Goal: Task Accomplishment & Management: Complete application form

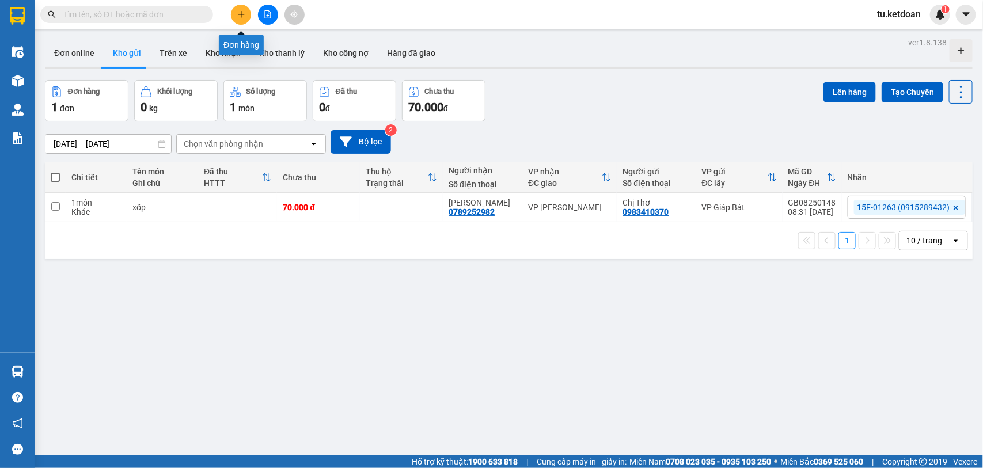
click at [244, 10] on icon "plus" at bounding box center [241, 14] width 8 height 8
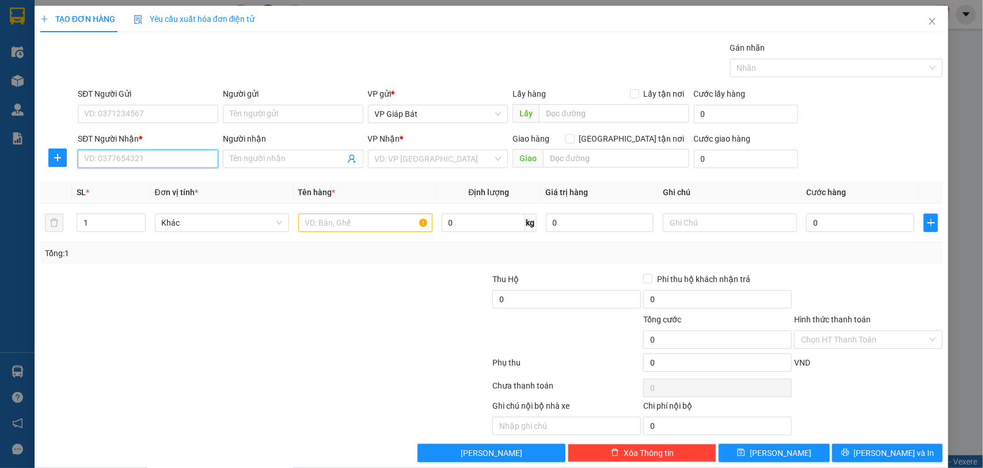
click at [142, 164] on input "SĐT Người Nhận *" at bounding box center [148, 159] width 141 height 18
type input "0867908550"
click at [128, 182] on div "0867908550 - khách" at bounding box center [146, 182] width 125 height 13
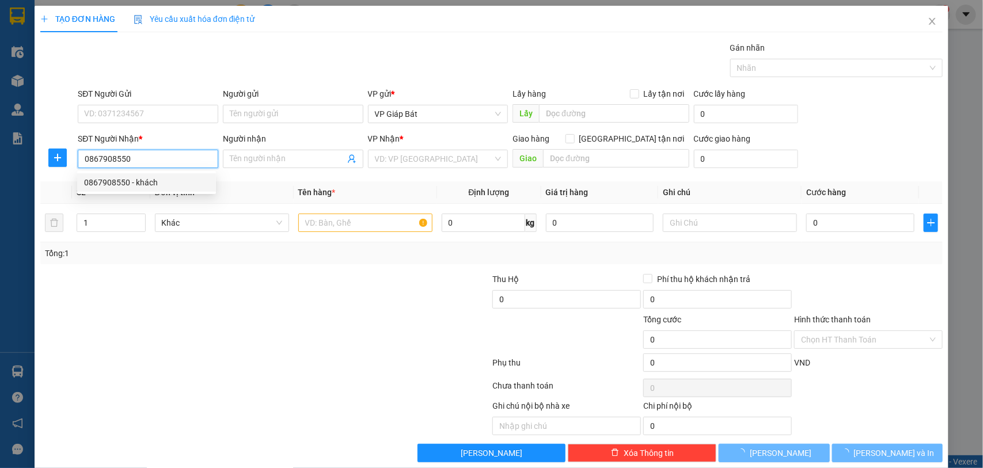
type input "khách"
type input "aeon"
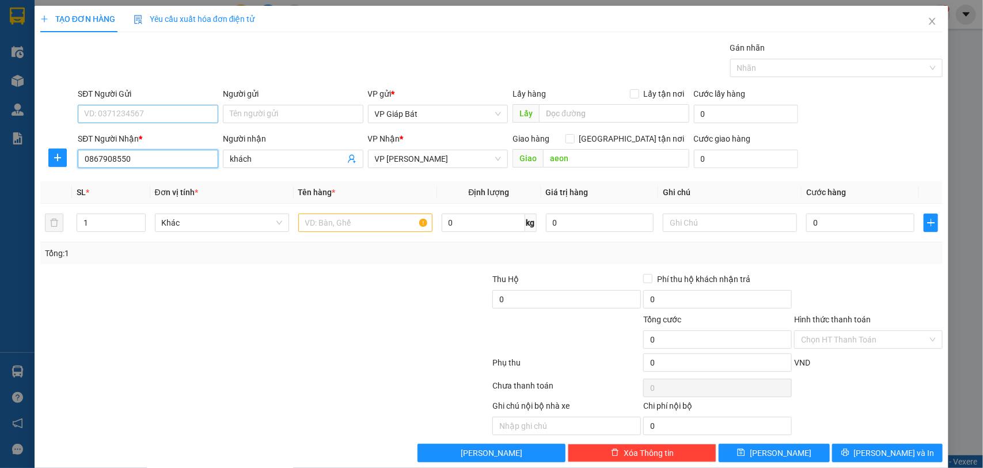
type input "0867908550"
click at [133, 112] on input "SĐT Người Gửi" at bounding box center [148, 114] width 141 height 18
click at [133, 135] on div "0986266804 - khách" at bounding box center [146, 137] width 125 height 13
type input "0986266804"
type input "khách"
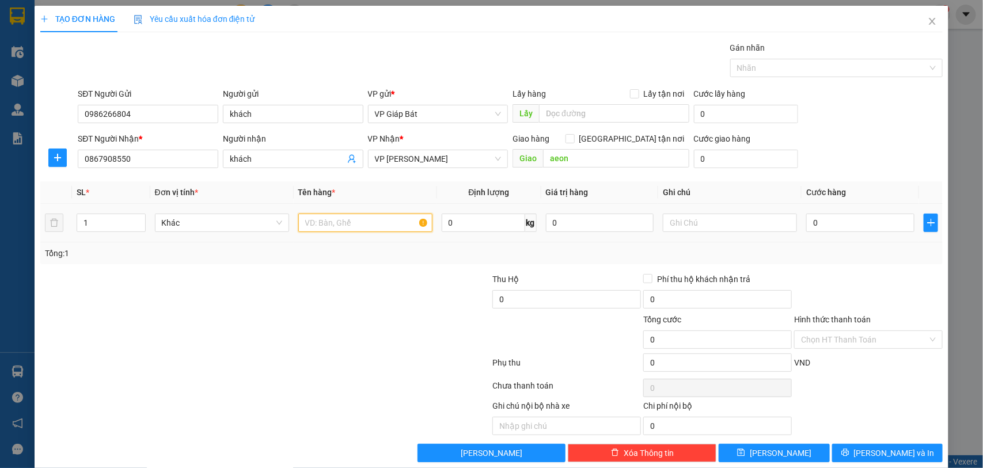
click at [340, 231] on input "text" at bounding box center [365, 223] width 134 height 18
type input "bọc biển"
click at [818, 223] on input "0" at bounding box center [860, 223] width 108 height 18
type input "5"
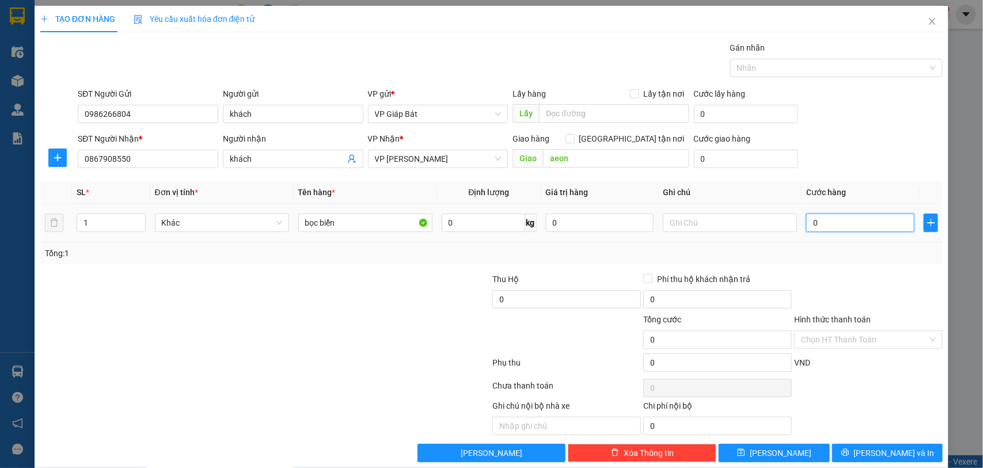
type input "5"
type input "50"
type input "500"
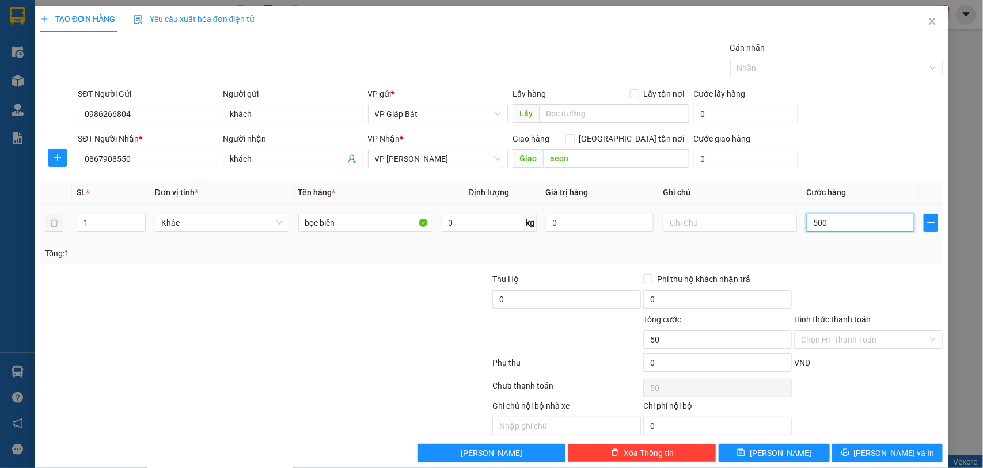
type input "500"
type input "5.000"
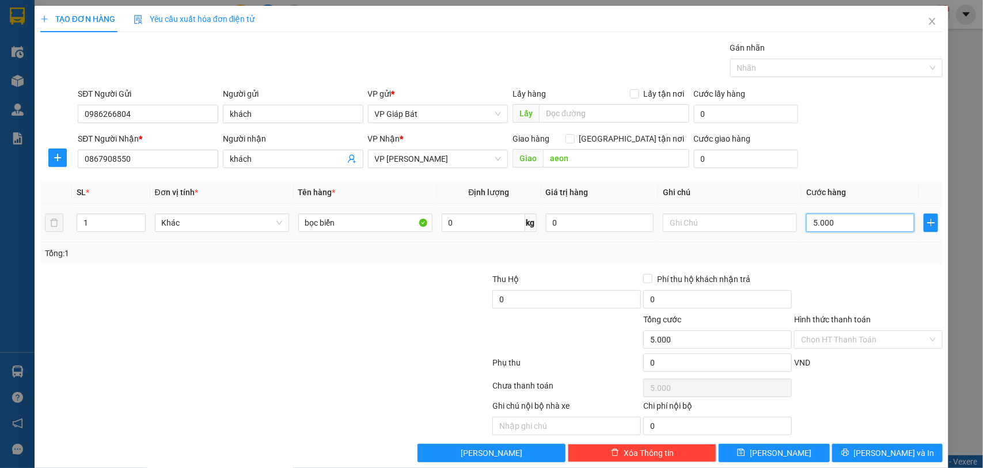
type input "50.000"
click at [809, 66] on div at bounding box center [831, 68] width 196 height 14
type input "50.000"
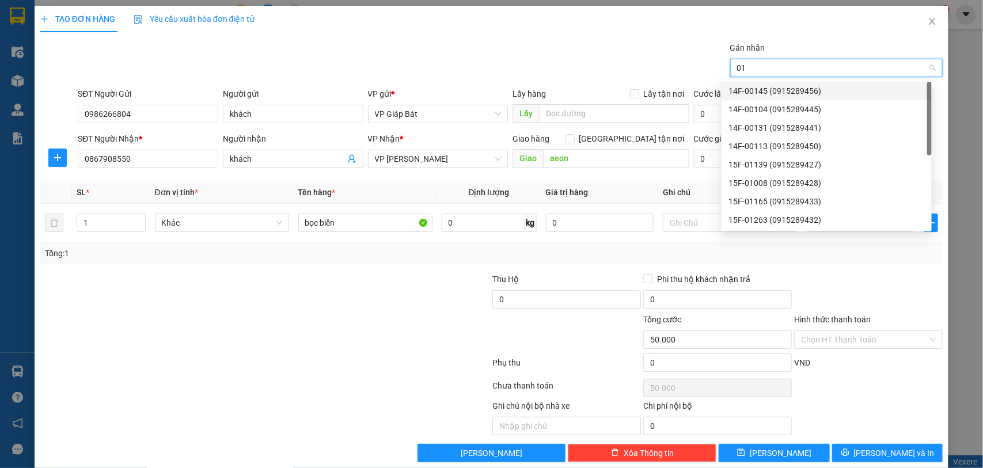
type input "015"
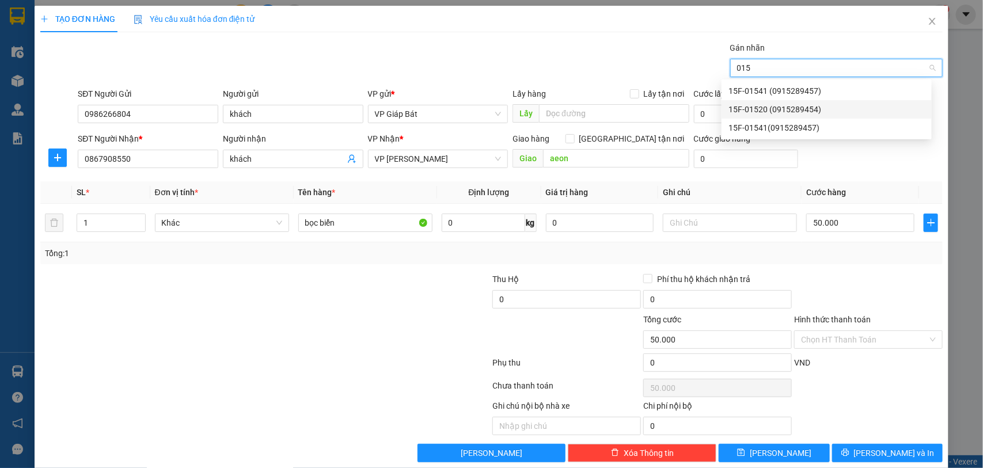
click at [802, 113] on div "15F-01520 (0915289454)" at bounding box center [826, 109] width 196 height 13
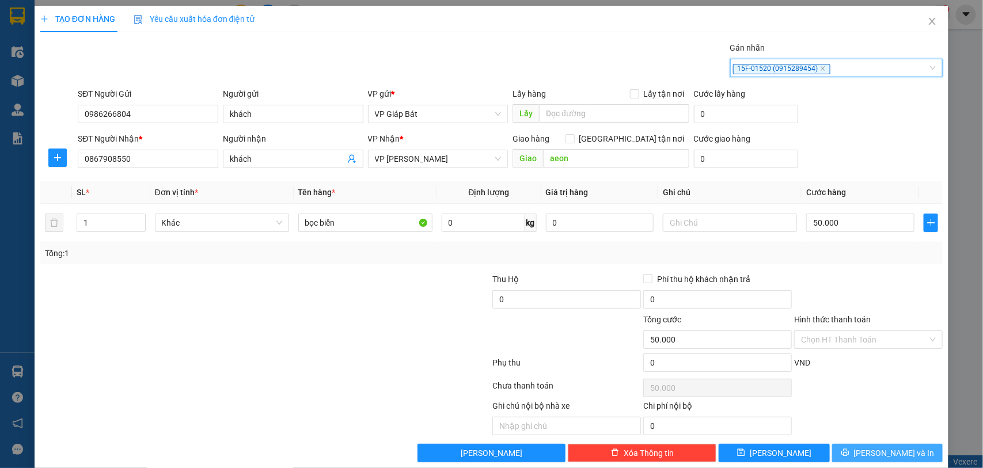
click at [870, 450] on span "[PERSON_NAME] và In" at bounding box center [894, 453] width 81 height 13
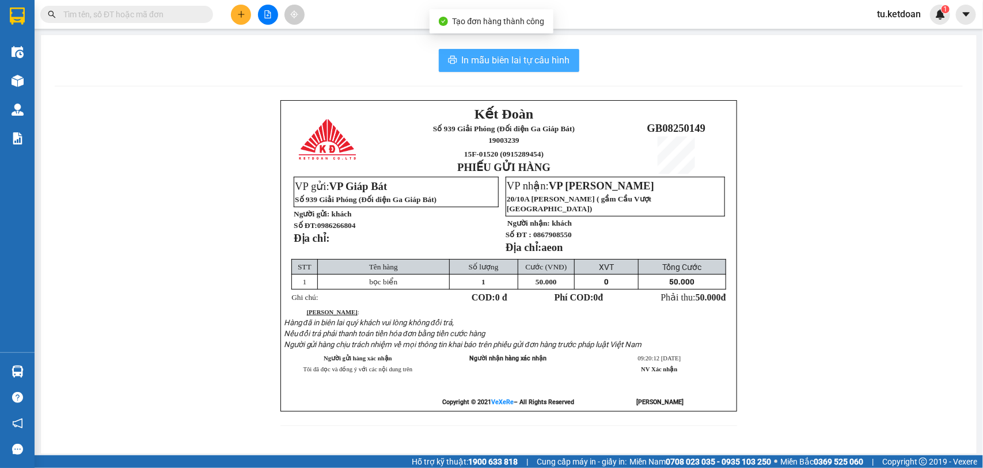
click at [557, 62] on span "In mẫu biên lai tự cấu hình" at bounding box center [516, 60] width 108 height 14
